Goal: Task Accomplishment & Management: Use online tool/utility

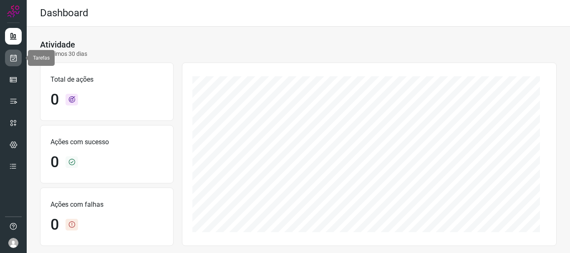
click at [18, 56] on link at bounding box center [13, 58] width 17 height 17
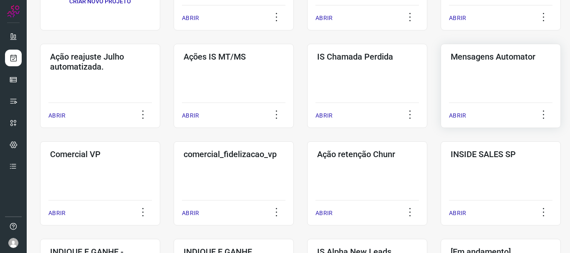
scroll to position [125, 0]
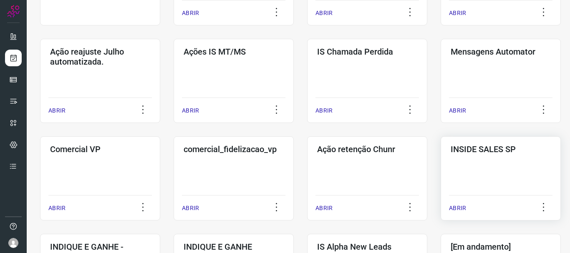
click at [469, 204] on div "ABRIR" at bounding box center [500, 205] width 103 height 21
click at [461, 209] on p "ABRIR" at bounding box center [457, 208] width 17 height 9
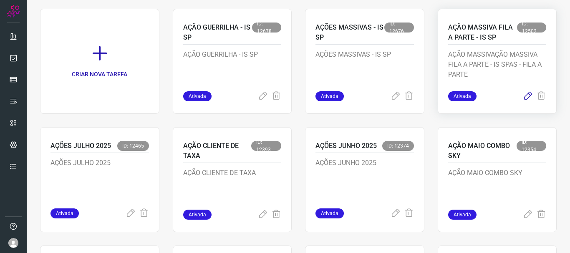
click at [523, 94] on icon at bounding box center [528, 96] width 10 height 10
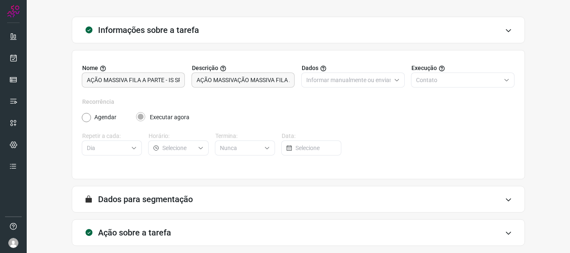
scroll to position [73, 0]
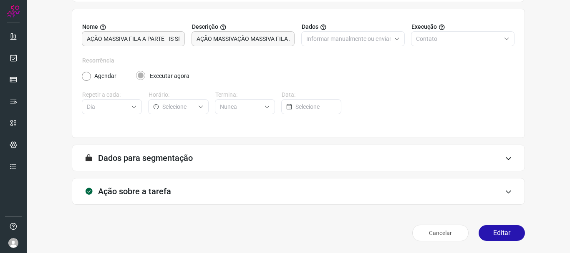
click at [505, 157] on div "A segmentação de dados está desabilitada porque a opção de envio manual foi sel…" at bounding box center [298, 158] width 453 height 27
click at [505, 159] on icon at bounding box center [508, 158] width 7 height 7
click at [496, 233] on button "Editar" at bounding box center [502, 233] width 46 height 16
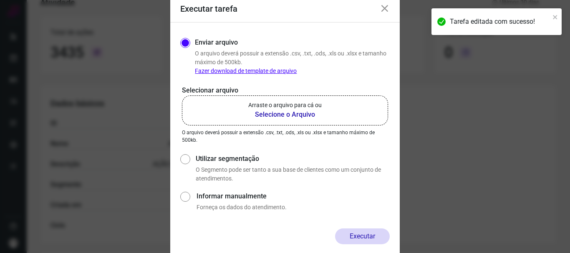
click at [383, 8] on icon at bounding box center [385, 9] width 10 height 10
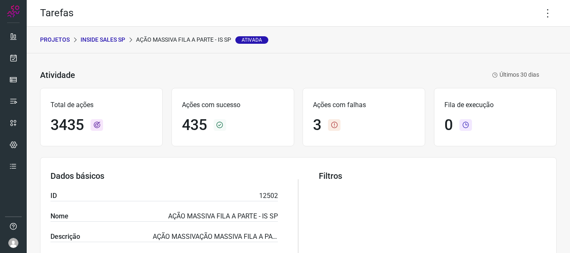
click at [60, 39] on p "PROJETOS" at bounding box center [55, 39] width 30 height 9
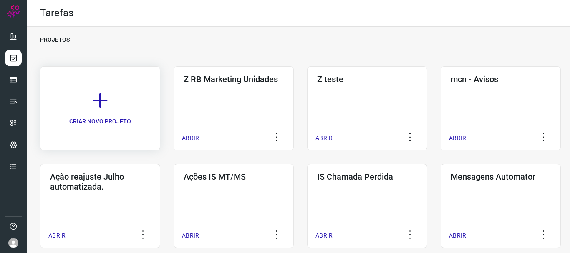
click at [98, 110] on link "CRIAR NOVO PROJETO" at bounding box center [100, 108] width 120 height 84
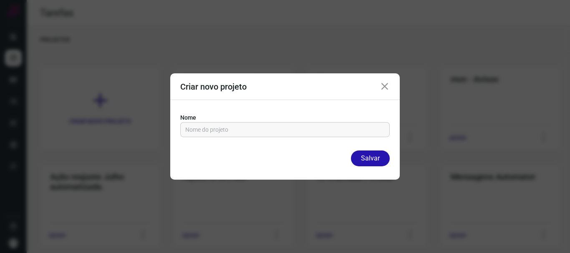
click at [384, 87] on icon at bounding box center [385, 87] width 10 height 10
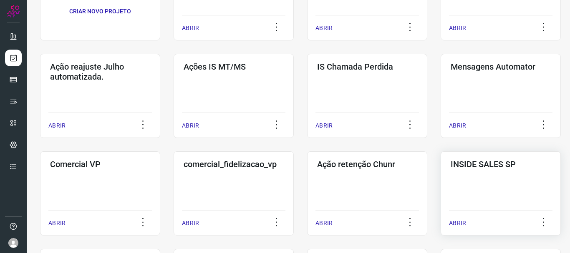
scroll to position [125, 0]
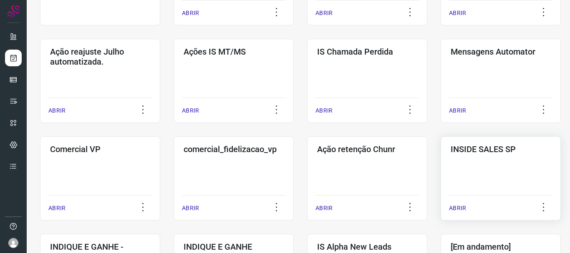
click at [461, 209] on p "ABRIR" at bounding box center [457, 208] width 17 height 9
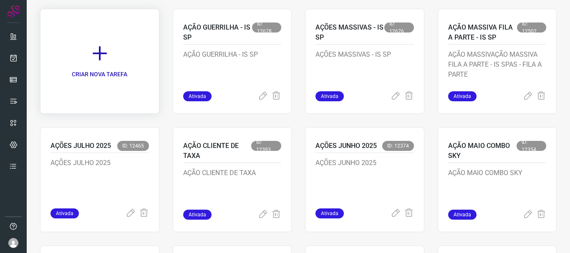
click at [100, 63] on link "CRIAR NOVA TAREFA" at bounding box center [99, 61] width 119 height 105
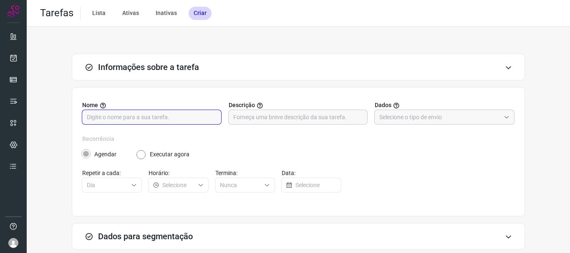
click at [177, 118] on input "text" at bounding box center [152, 117] width 130 height 14
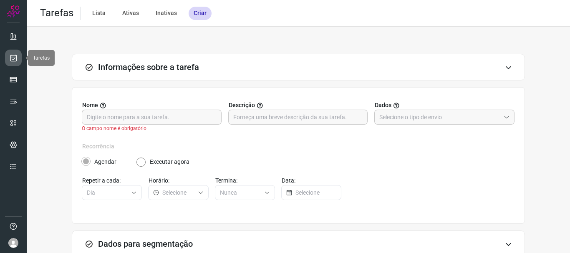
click at [19, 60] on link at bounding box center [13, 58] width 17 height 17
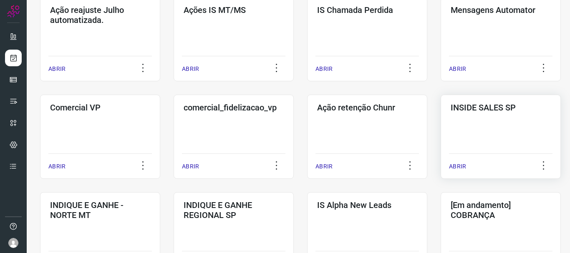
click at [462, 168] on p "ABRIR" at bounding box center [457, 166] width 17 height 9
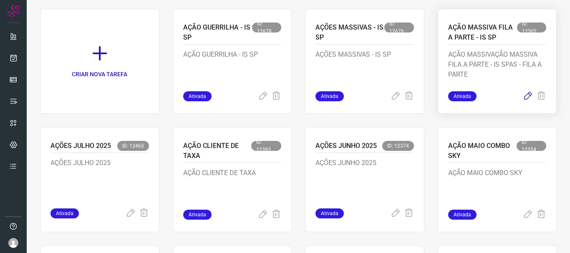
click at [524, 97] on icon at bounding box center [528, 96] width 10 height 10
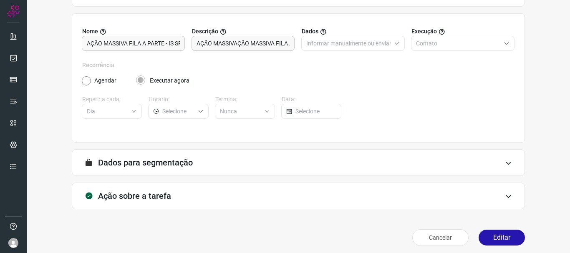
scroll to position [73, 0]
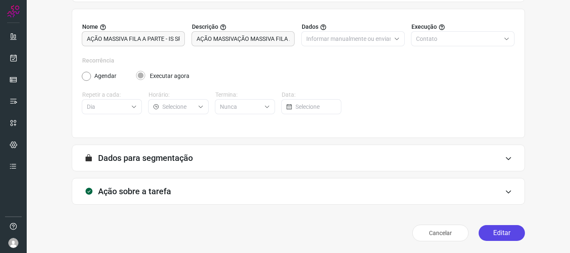
click at [503, 236] on button "Editar" at bounding box center [502, 233] width 46 height 16
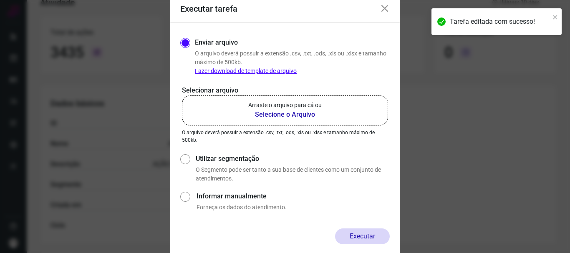
click at [272, 116] on b "Selecione o Arquivo" at bounding box center [284, 115] width 73 height 10
click at [0, 0] on input "Arraste o arquivo para cá ou Selecione o Arquivo" at bounding box center [0, 0] width 0 height 0
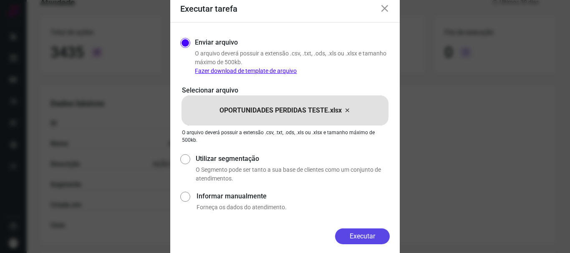
click at [373, 239] on button "Executar" at bounding box center [362, 237] width 55 height 16
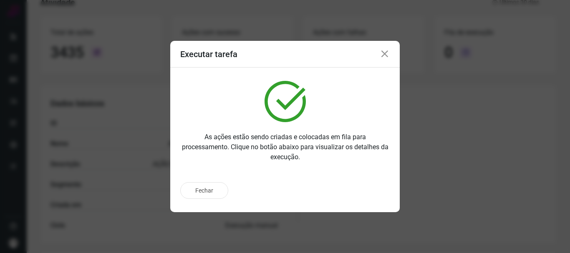
click at [384, 54] on icon at bounding box center [385, 54] width 10 height 10
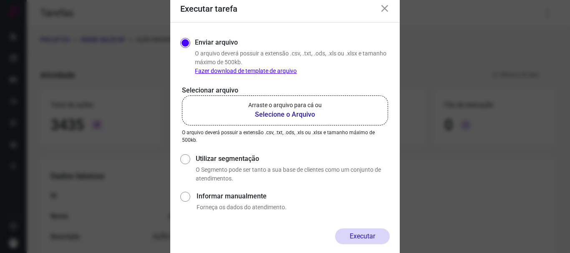
click at [284, 114] on b "Selecione o Arquivo" at bounding box center [284, 115] width 73 height 10
click at [0, 0] on input "Arraste o arquivo para cá ou Selecione o Arquivo" at bounding box center [0, 0] width 0 height 0
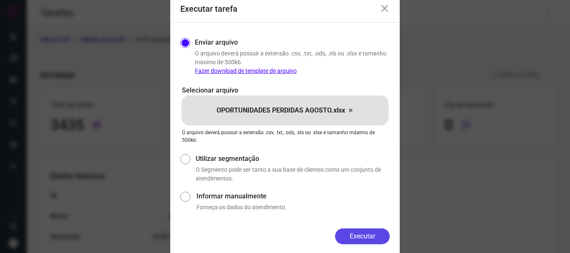
click at [366, 236] on button "Executar" at bounding box center [362, 237] width 55 height 16
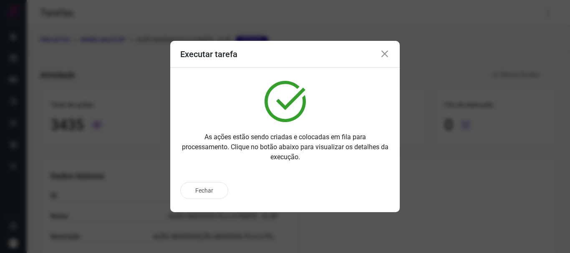
click at [385, 53] on icon at bounding box center [385, 54] width 10 height 10
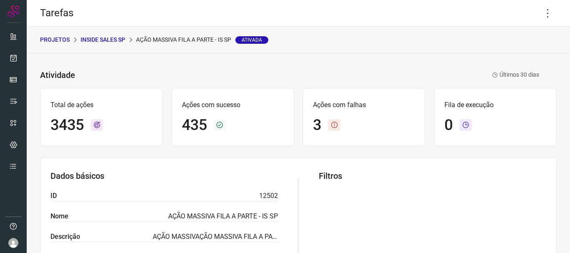
drag, startPoint x: 489, startPoint y: 165, endPoint x: 352, endPoint y: 117, distance: 145.7
click at [488, 164] on section "Dados básicos ID 12502 Nome AÇÃO MASSIVA FILA A PARTE - IS SP Descrição AÇÃO MA…" at bounding box center [298, 237] width 517 height 160
